Goal: Find specific page/section: Find specific page/section

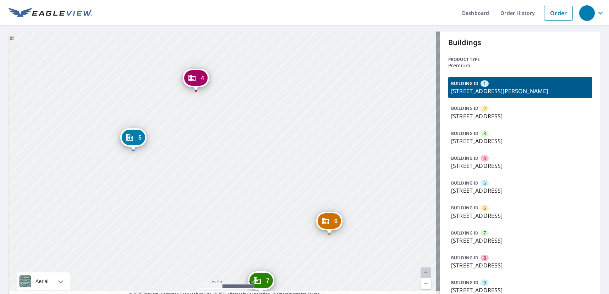
drag, startPoint x: 289, startPoint y: 205, endPoint x: 264, endPoint y: 187, distance: 30.5
click at [265, 188] on div "2 7205 S Harrison Hills Dr La Vista, NE 68128 3 7214 S Harrison Hills Dr La Vis…" at bounding box center [224, 168] width 431 height 272
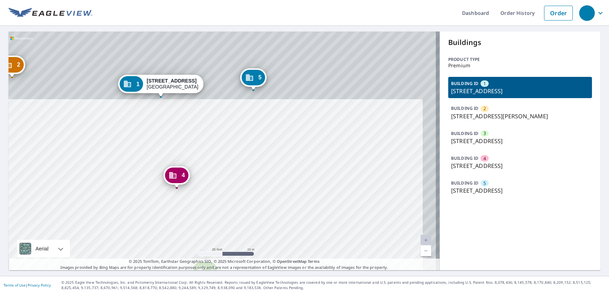
drag, startPoint x: 280, startPoint y: 112, endPoint x: 257, endPoint y: 198, distance: 89.3
click at [257, 198] on div "2 11435 Gertrude Ct La Vista, NE 68128 3 7231 S 114th Street Plz La Vista, NE 6…" at bounding box center [224, 151] width 431 height 239
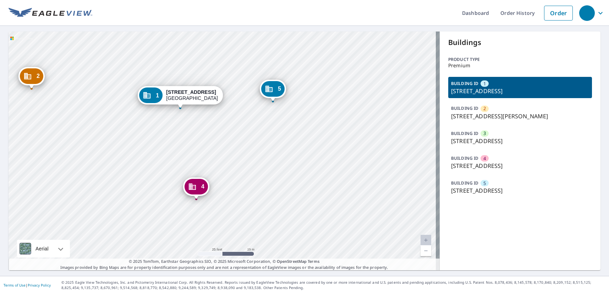
drag, startPoint x: 127, startPoint y: 133, endPoint x: 226, endPoint y: 170, distance: 105.4
click at [226, 170] on div "2 11435 Gertrude Ct La Vista, NE 68128 3 7231 S 114th Street Plz La Vista, NE 6…" at bounding box center [224, 151] width 431 height 239
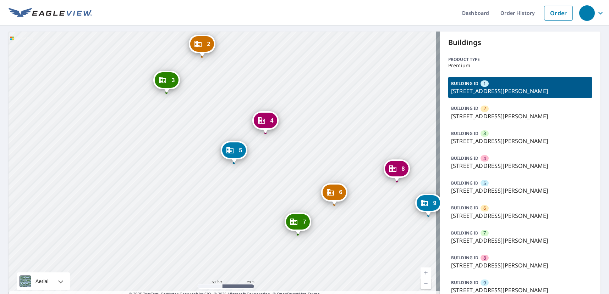
drag, startPoint x: 173, startPoint y: 201, endPoint x: 94, endPoint y: 201, distance: 78.4
click at [94, 201] on div "2 [STREET_ADDRESS] 3 [STREET_ADDRESS] 4 [STREET_ADDRESS] 5 [STREET_ADDRESS] 6 […" at bounding box center [224, 168] width 431 height 272
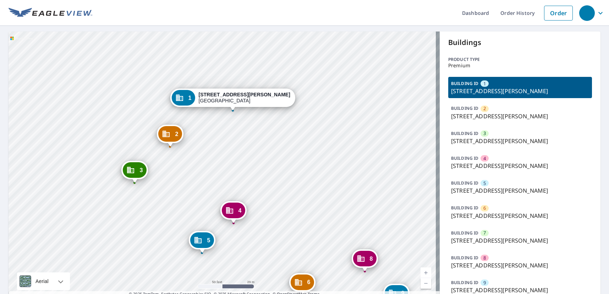
drag, startPoint x: 151, startPoint y: 172, endPoint x: 166, endPoint y: 218, distance: 48.2
click at [166, 218] on div "2 [STREET_ADDRESS] 3 [STREET_ADDRESS] 4 [STREET_ADDRESS] 5 [STREET_ADDRESS] 6 […" at bounding box center [224, 168] width 431 height 272
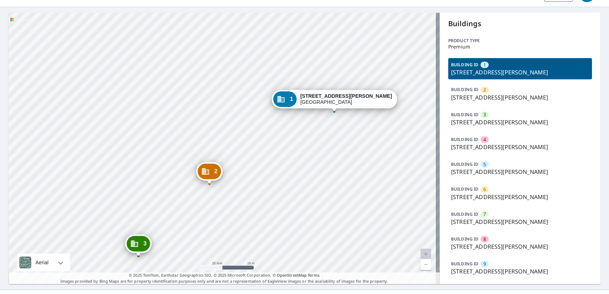
scroll to position [33, 0]
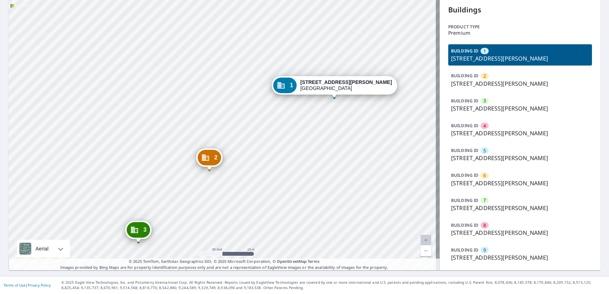
click at [495, 251] on div "BUILDING ID 9 7372 S Harrison Hills Dr, La Vista, NE, 68128" at bounding box center [520, 254] width 144 height 21
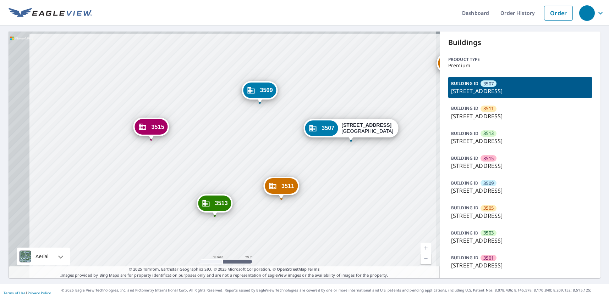
drag, startPoint x: 148, startPoint y: 143, endPoint x: 252, endPoint y: 146, distance: 104.3
click at [252, 146] on div "3511 [STREET_ADDRESS][PERSON_NAME] 3513 [STREET_ADDRESS] 3515 [STREET_ADDRESS] …" at bounding box center [224, 155] width 431 height 247
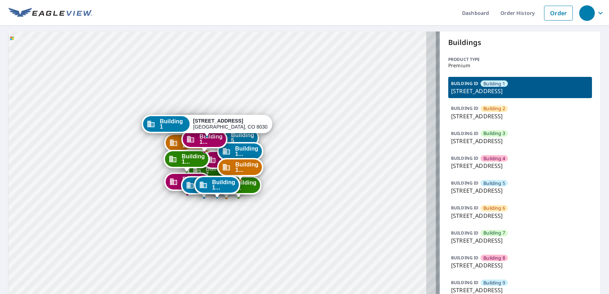
drag, startPoint x: 265, startPoint y: 75, endPoint x: 260, endPoint y: 105, distance: 30.6
click at [265, 61] on div "Building 2 3195 Westwood Court Boulder, CO 80304 Building 3 3195 Westwood Court…" at bounding box center [224, 267] width 431 height 471
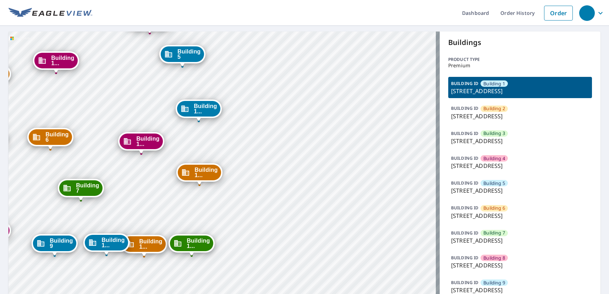
drag, startPoint x: 134, startPoint y: 146, endPoint x: 168, endPoint y: 150, distance: 33.9
click at [134, 146] on div "Building 1..." at bounding box center [141, 142] width 43 height 16
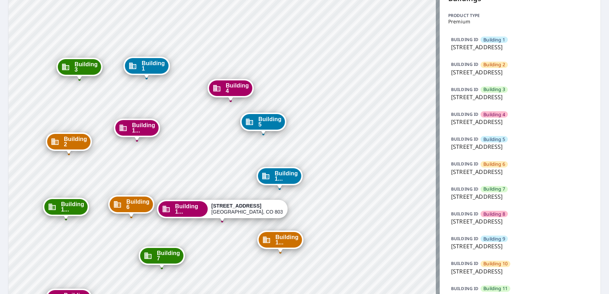
scroll to position [177, 0]
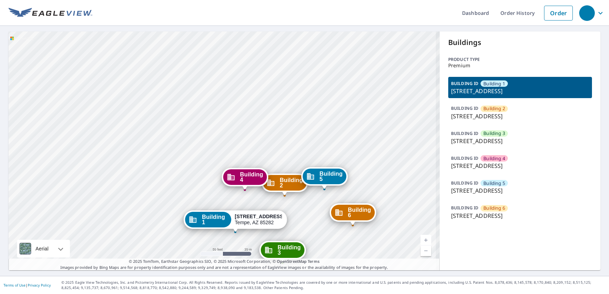
drag, startPoint x: 234, startPoint y: 170, endPoint x: 226, endPoint y: 156, distance: 16.7
click at [223, 170] on div "Building 4" at bounding box center [244, 178] width 43 height 16
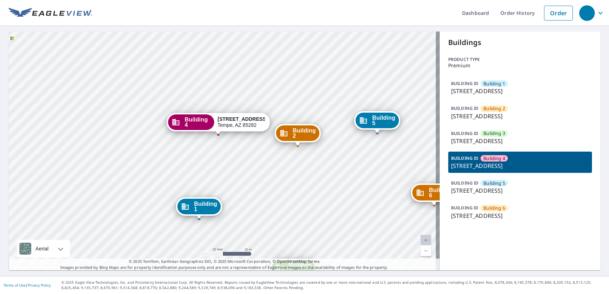
drag, startPoint x: 391, startPoint y: 154, endPoint x: 394, endPoint y: 140, distance: 13.6
click at [394, 146] on div "Building 1 [STREET_ADDRESS][GEOGRAPHIC_DATA][STREET_ADDRESS][STREET_ADDRESS][ST…" at bounding box center [224, 151] width 431 height 239
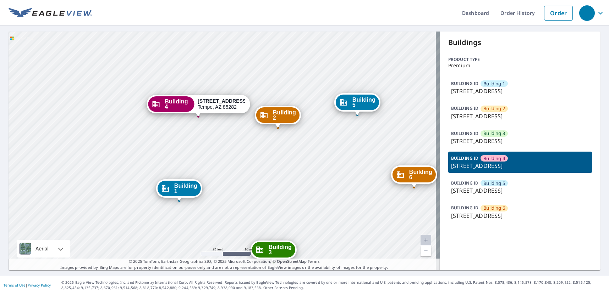
drag, startPoint x: 311, startPoint y: 161, endPoint x: 255, endPoint y: 124, distance: 66.5
click at [255, 124] on div "Building 1 2222 South Price Road Tempe, AZ 85282 Building 2 2222 South Price Ro…" at bounding box center [224, 151] width 431 height 239
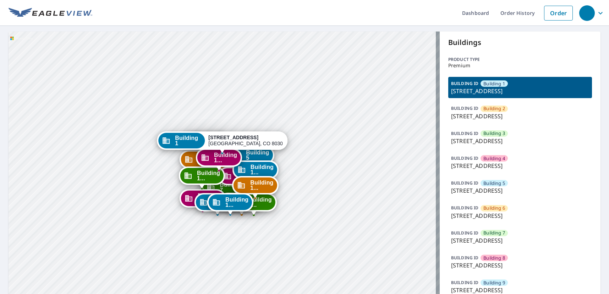
drag, startPoint x: 308, startPoint y: 70, endPoint x: 282, endPoint y: 102, distance: 41.6
click at [303, 49] on div "Building [GEOGRAPHIC_DATA][STREET_ADDRESS] [GEOGRAPHIC_DATA][STREET_ADDRESS] [G…" at bounding box center [224, 267] width 431 height 471
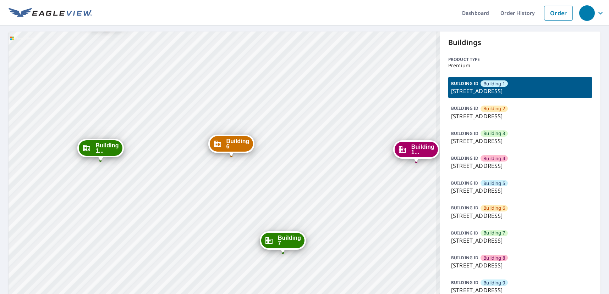
drag, startPoint x: 262, startPoint y: 163, endPoint x: 253, endPoint y: 225, distance: 62.0
click at [250, 260] on div "Building 2 3195 Westwood Court Boulder, CO 80304 Building 3 3195 Westwood Court…" at bounding box center [224, 267] width 431 height 471
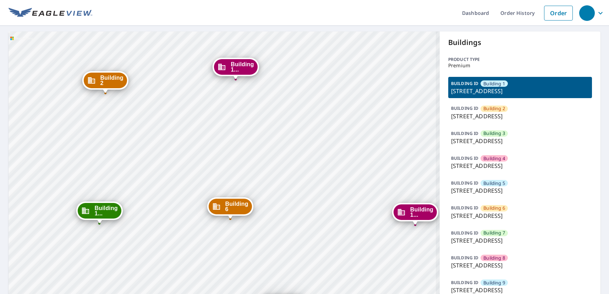
drag, startPoint x: 260, startPoint y: 203, endPoint x: 262, endPoint y: 228, distance: 24.9
click at [262, 228] on div "Building 2 3195 Westwood Court Boulder, CO 80304 Building 3 3195 Westwood Court…" at bounding box center [224, 267] width 431 height 471
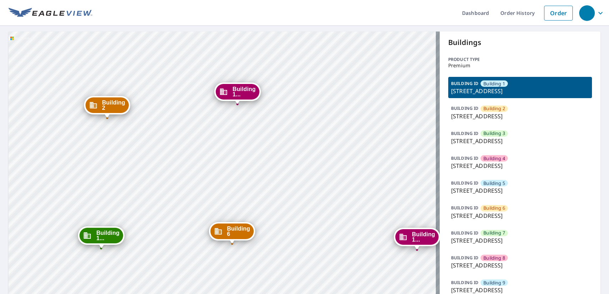
click at [486, 159] on span "Building 4" at bounding box center [494, 158] width 22 height 7
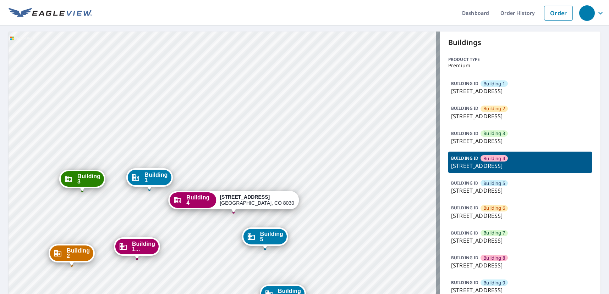
click at [144, 182] on span "Building 1" at bounding box center [155, 177] width 23 height 11
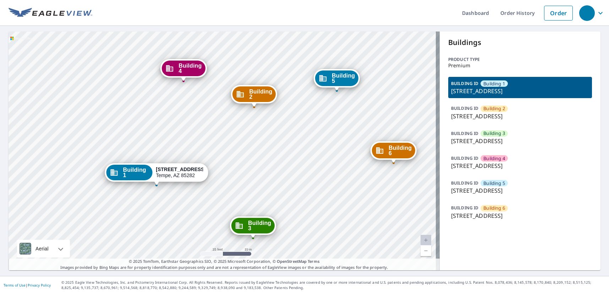
drag, startPoint x: 230, startPoint y: 165, endPoint x: 222, endPoint y: 201, distance: 37.8
click at [222, 201] on div "Building [GEOGRAPHIC_DATA][STREET_ADDRESS][STREET_ADDRESS][STREET_ADDRESS][STRE…" at bounding box center [224, 151] width 431 height 239
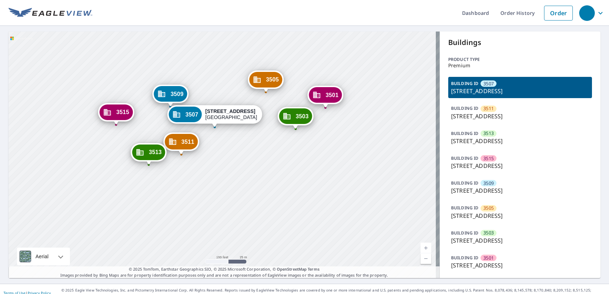
drag, startPoint x: 313, startPoint y: 132, endPoint x: 291, endPoint y: 135, distance: 21.5
click at [284, 144] on div "3511 3501 Century Oaks Dr Durham, NC 27713 3513 3501 Century Oaks Dr Durham, NC…" at bounding box center [224, 155] width 431 height 247
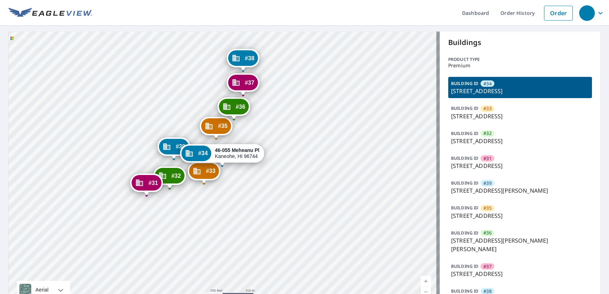
drag, startPoint x: 248, startPoint y: 149, endPoint x: 248, endPoint y: 158, distance: 9.2
click at [248, 158] on div "#33 46-075 [GEOGRAPHIC_DATA] #32 46-159 [GEOGRAPHIC_DATA] #31 46-149 [GEOGRAPHI…" at bounding box center [224, 172] width 431 height 280
